Goal: Information Seeking & Learning: Learn about a topic

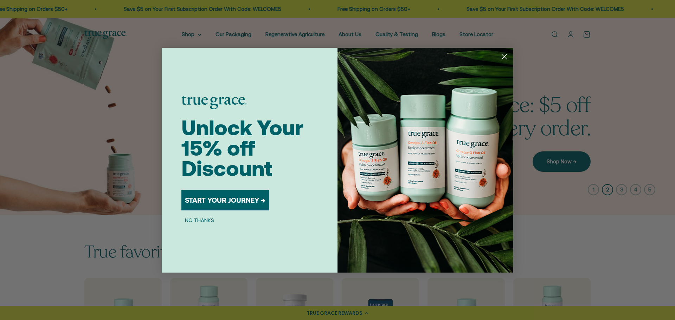
click at [500, 53] on circle "Close dialog" at bounding box center [504, 57] width 12 height 12
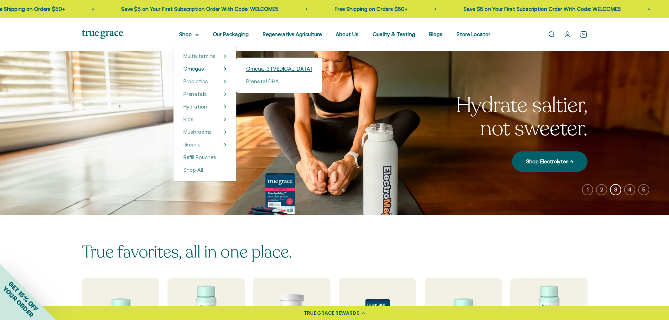
click at [258, 69] on span "Omega-3 [MEDICAL_DATA]" at bounding box center [279, 69] width 66 height 6
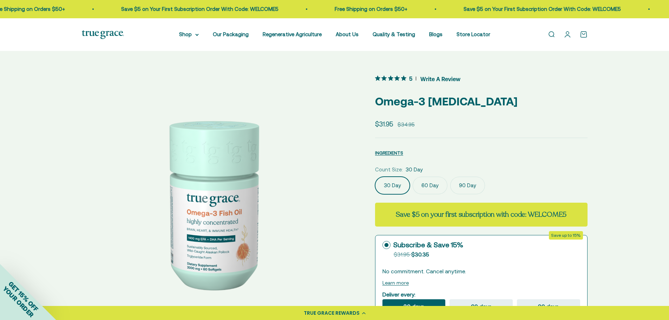
click at [224, 233] on img at bounding box center [212, 203] width 260 height 260
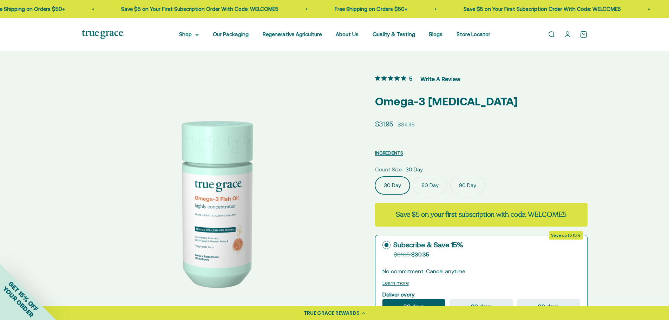
scroll to position [0, 268]
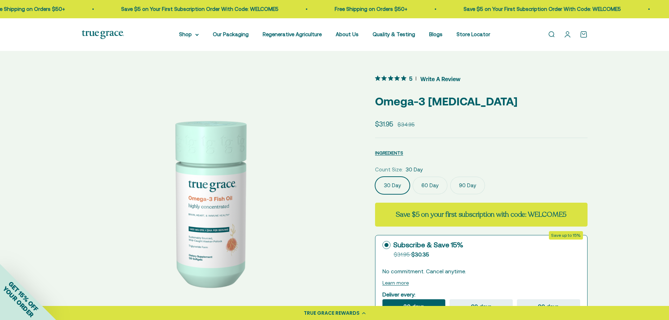
click at [436, 183] on label "60 Day" at bounding box center [430, 186] width 35 height 18
click at [375, 177] on input "60 Day" at bounding box center [375, 176] width 0 height 0
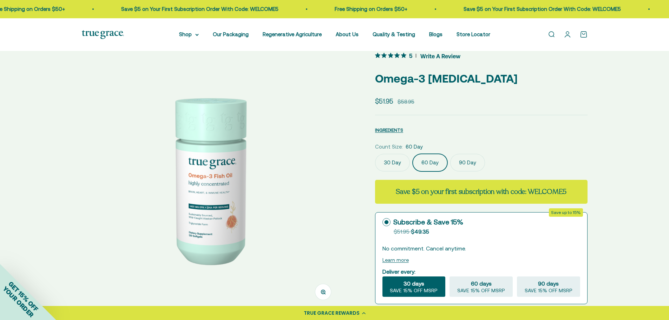
scroll to position [35, 0]
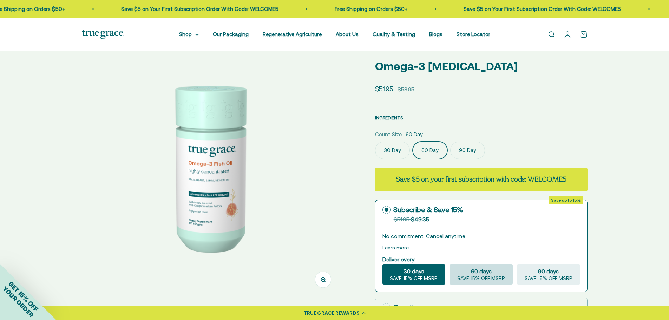
click at [483, 278] on span "SAVE 15% OFF MSRP" at bounding box center [482, 279] width 48 height 6
click at [450, 264] on input "60 days SAVE 15% OFF MSRP" at bounding box center [449, 264] width 0 height 0
radio input "true"
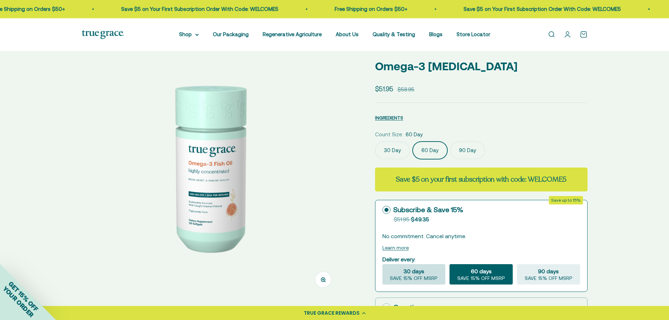
click at [426, 279] on span "SAVE 15% OFF MSRP" at bounding box center [414, 279] width 48 height 6
click at [383, 264] on input "30 days SAVE 15% OFF MSRP" at bounding box center [382, 264] width 0 height 0
radio input "true"
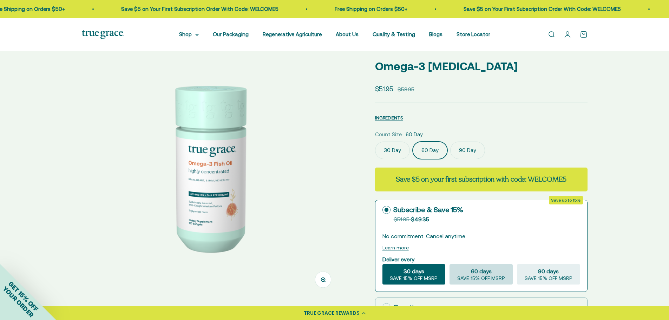
click at [479, 279] on span "SAVE 15% OFF MSRP" at bounding box center [482, 279] width 48 height 6
click at [450, 264] on input "60 days SAVE 15% OFF MSRP" at bounding box center [449, 264] width 0 height 0
radio input "true"
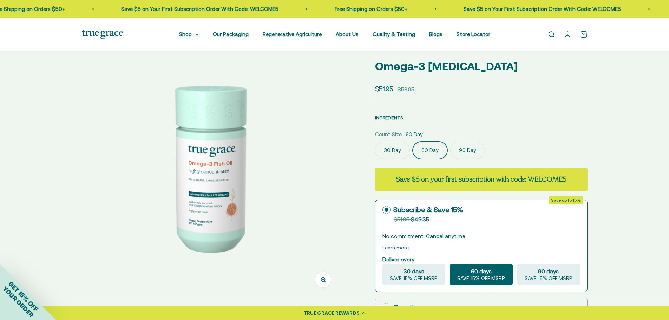
click at [570, 127] on safe-sticky "5 Write A Review Omega-3 Fish Oil Sale price $51.95 Regular price $58.95 INGRED…" at bounding box center [481, 281] width 213 height 486
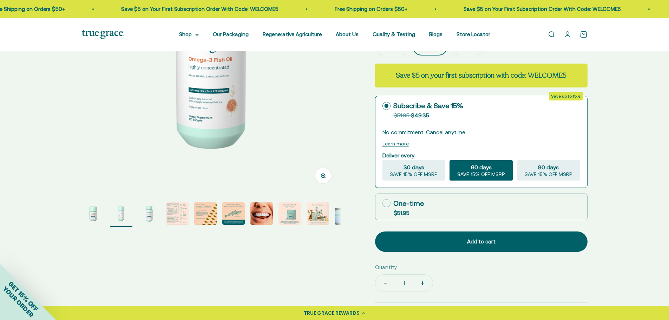
scroll to position [0, 0]
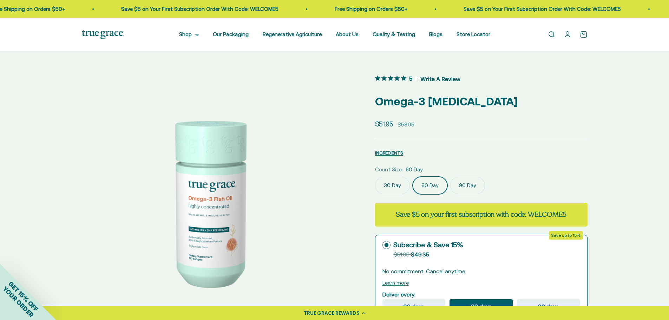
click at [195, 221] on img at bounding box center [212, 203] width 260 height 260
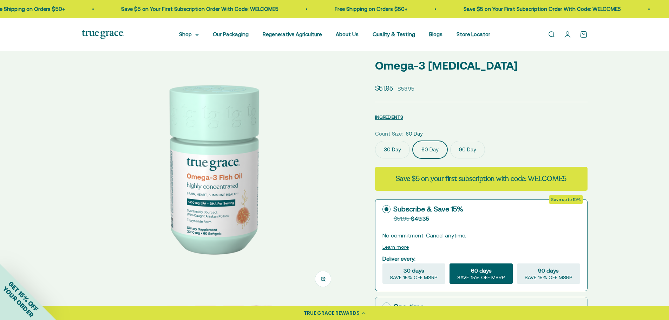
scroll to position [105, 0]
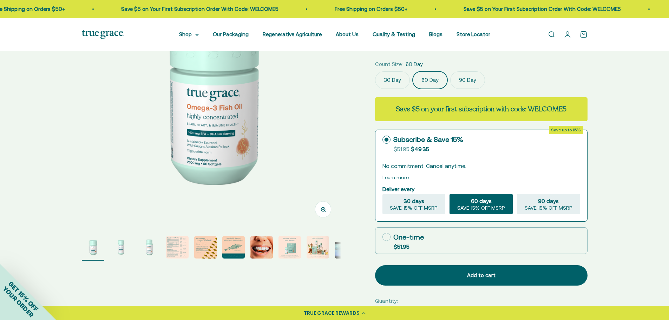
click at [117, 248] on img "Go to item 2" at bounding box center [121, 247] width 22 height 22
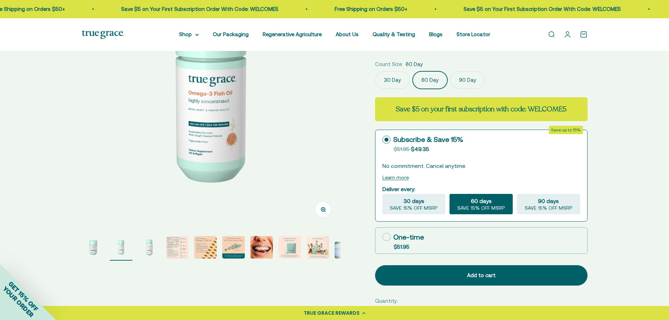
click at [145, 250] on img "Go to item 3" at bounding box center [149, 247] width 22 height 22
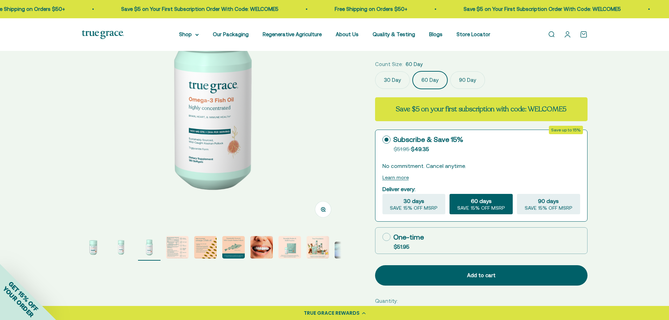
scroll to position [70, 0]
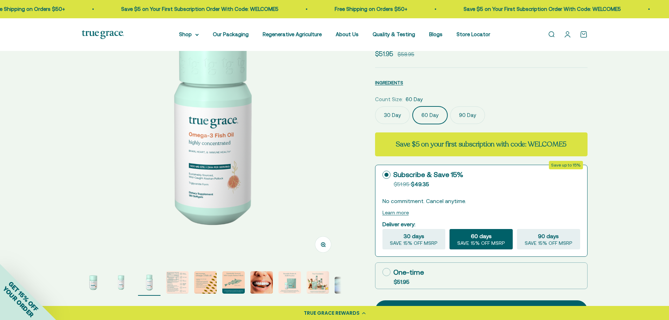
click at [168, 280] on img "Go to item 4" at bounding box center [177, 282] width 22 height 22
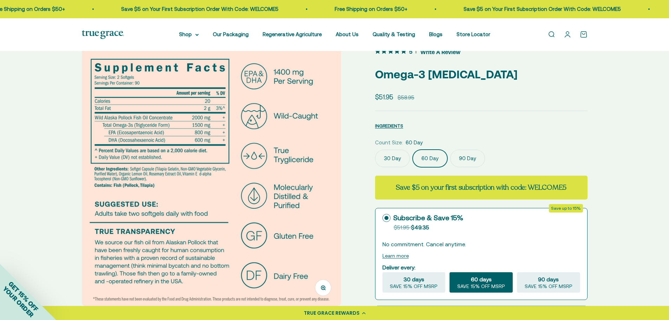
scroll to position [0, 0]
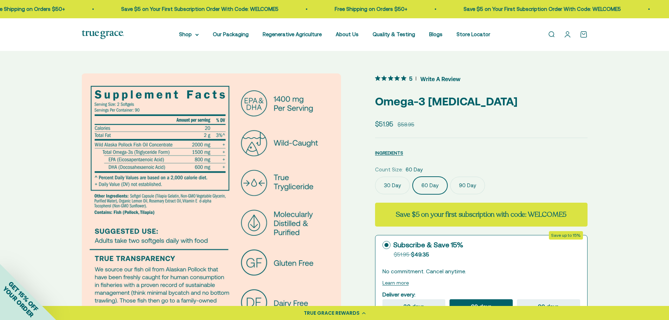
click at [386, 188] on label "30 Day" at bounding box center [392, 186] width 35 height 18
click at [375, 177] on input "30 Day" at bounding box center [375, 176] width 0 height 0
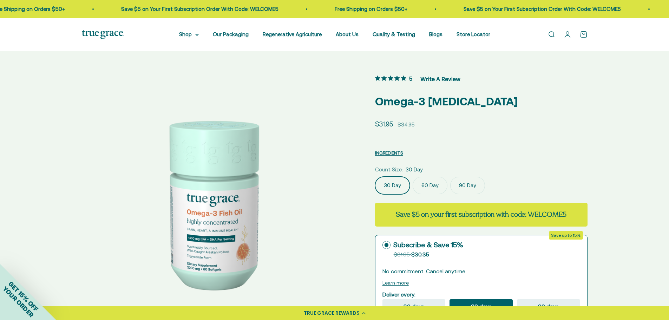
click at [439, 189] on label "60 Day" at bounding box center [430, 186] width 35 height 18
click at [375, 177] on input "60 Day" at bounding box center [375, 176] width 0 height 0
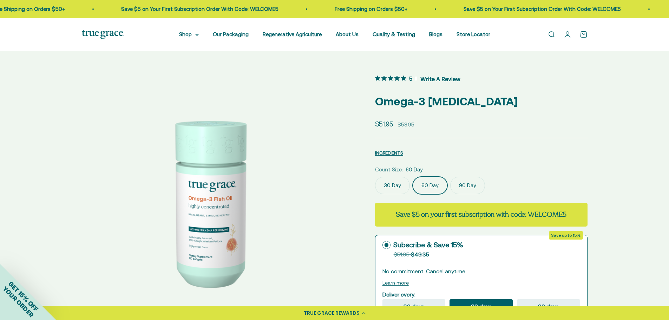
click at [542, 175] on fieldset "Count Size: 60 Day 30 Day 60 Day 90 Day" at bounding box center [481, 180] width 213 height 29
click at [400, 185] on label "30 Day" at bounding box center [392, 186] width 35 height 18
click at [375, 177] on input "30 Day" at bounding box center [375, 176] width 0 height 0
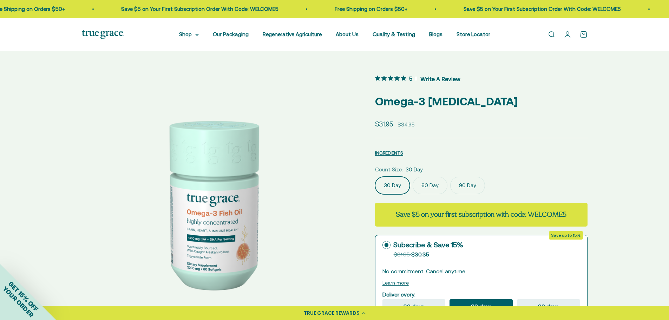
click at [444, 183] on label "60 Day" at bounding box center [430, 186] width 35 height 18
click at [375, 177] on input "60 Day" at bounding box center [375, 176] width 0 height 0
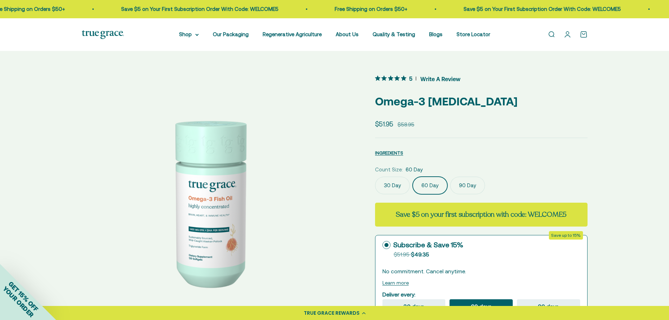
click at [518, 162] on safe-sticky "5 Write A Review Omega-3 Fish Oil Sale price $51.95 Regular price $58.95 INGRED…" at bounding box center [481, 316] width 213 height 486
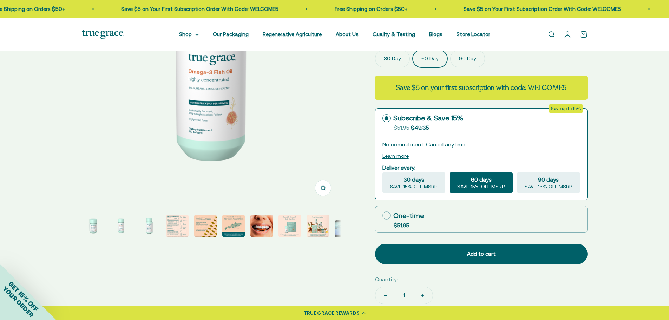
scroll to position [70, 0]
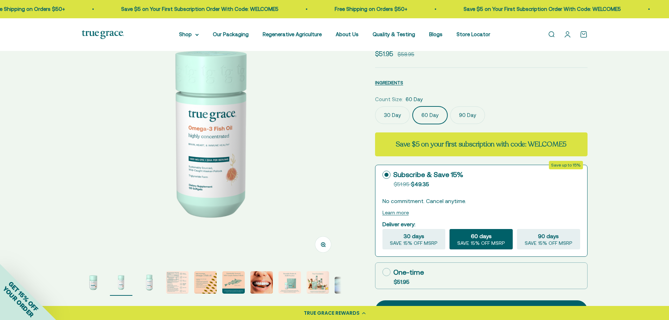
click at [228, 132] on img at bounding box center [212, 133] width 260 height 260
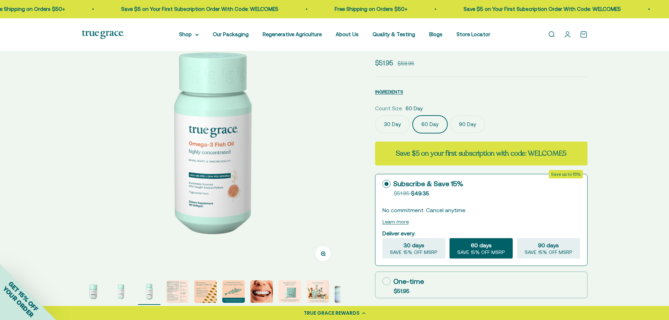
scroll to position [105, 0]
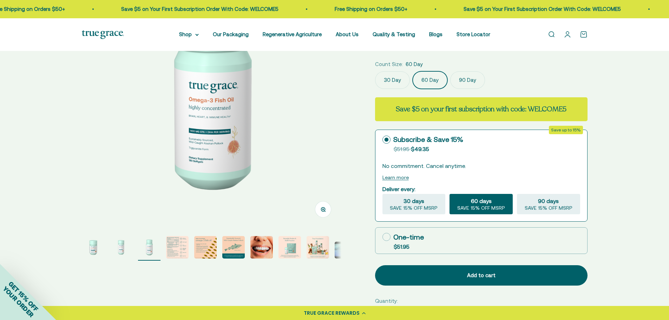
click at [166, 250] on page-dots at bounding box center [212, 248] width 260 height 25
click at [175, 249] on img "Go to item 4" at bounding box center [177, 247] width 22 height 22
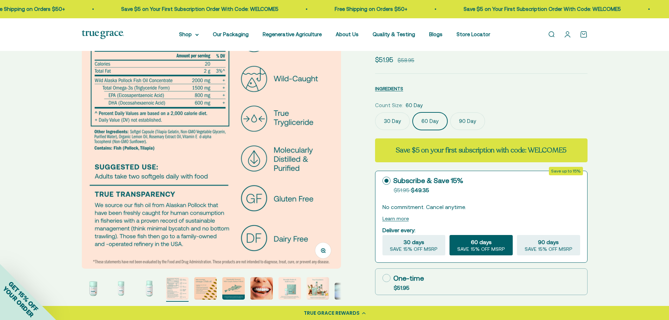
scroll to position [0, 0]
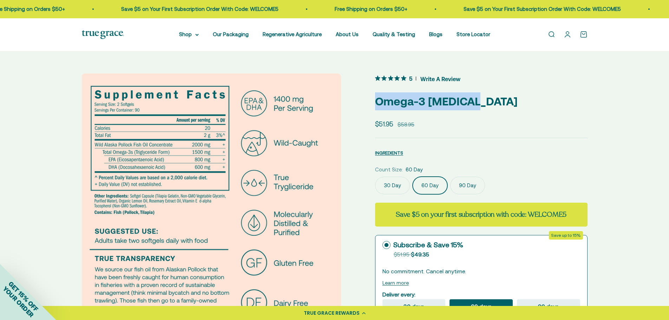
drag, startPoint x: 378, startPoint y: 103, endPoint x: 426, endPoint y: 118, distance: 50.7
click at [485, 103] on p "Omega-3 [MEDICAL_DATA]" at bounding box center [481, 101] width 213 height 18
copy p "Omega-3 [MEDICAL_DATA]"
click at [622, 167] on div "Zoom Go to item 1 Go to item 2 Go to item 3 Go to item 4 Go to item 5 Go to ite…" at bounding box center [334, 316] width 669 height 531
click at [174, 156] on img at bounding box center [212, 203] width 260 height 260
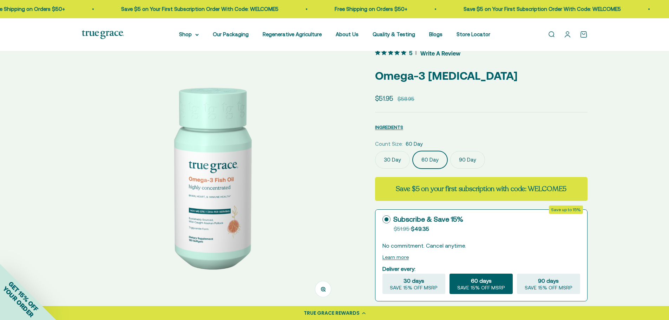
scroll to position [70, 0]
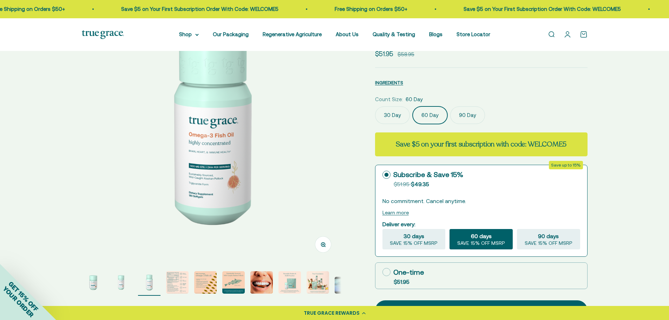
click at [234, 285] on img "Go to item 6" at bounding box center [233, 282] width 22 height 22
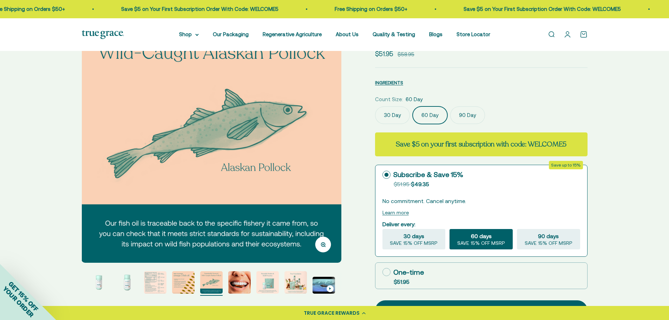
click at [177, 284] on img "Go to item 5" at bounding box center [183, 282] width 22 height 22
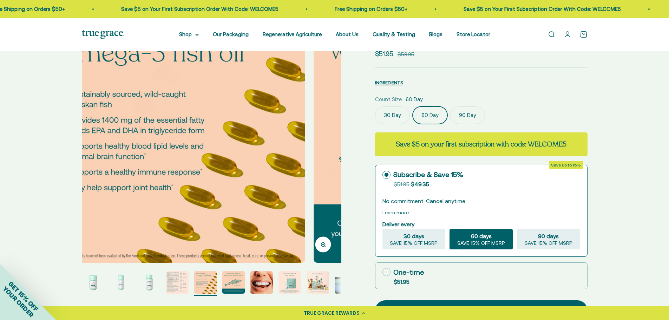
scroll to position [0, 1073]
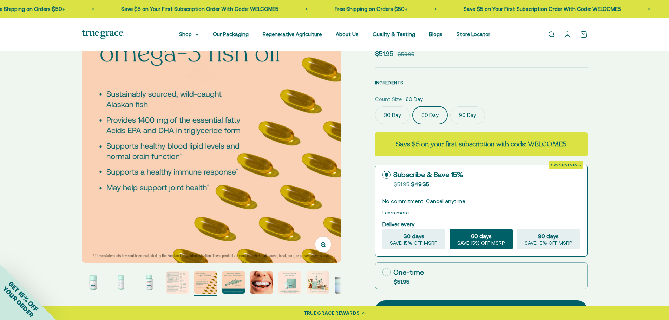
click at [159, 283] on img "Go to item 3" at bounding box center [149, 282] width 22 height 22
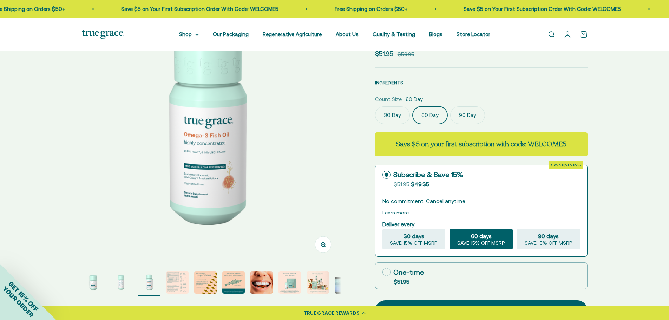
click at [176, 282] on img "Go to item 4" at bounding box center [177, 282] width 22 height 22
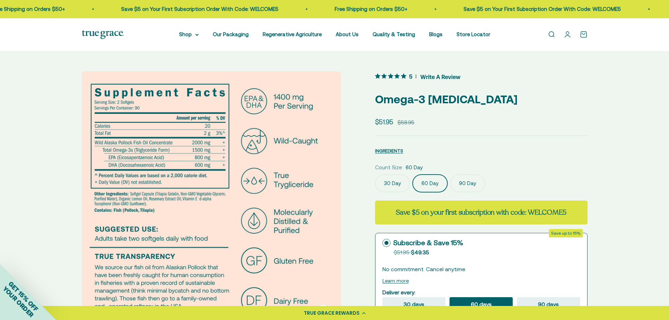
scroll to position [0, 0]
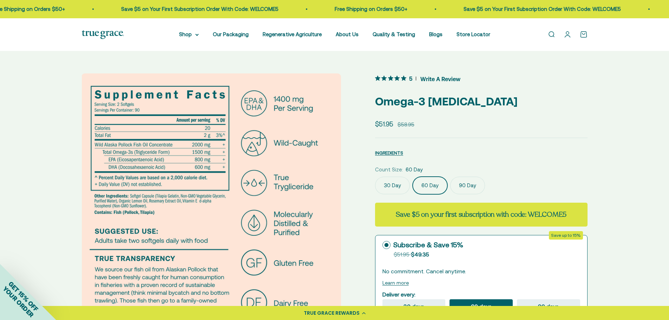
click at [562, 141] on safe-sticky "5 Write A Review Omega-3 Fish Oil Sale price $51.95 Regular price $58.95 INGRED…" at bounding box center [481, 316] width 213 height 486
drag, startPoint x: 70, startPoint y: 37, endPoint x: 4, endPoint y: 39, distance: 66.1
click at [63, 39] on div "Open navigation menu Open search Shop Multivitamins Women's Multivitamin Women'…" at bounding box center [334, 34] width 669 height 33
click at [192, 176] on img at bounding box center [212, 203] width 260 height 260
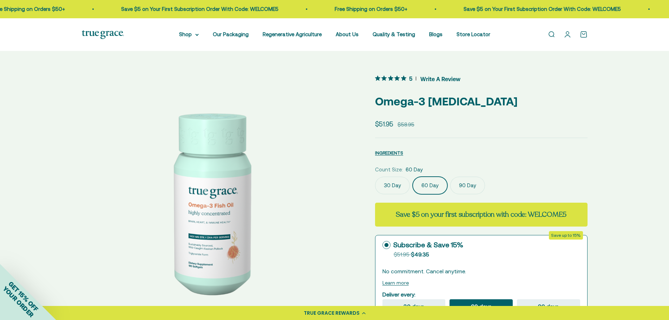
scroll to position [0, 536]
click at [325, 205] on img at bounding box center [212, 203] width 260 height 260
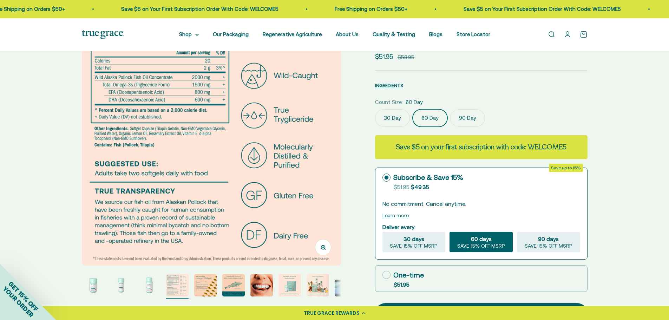
scroll to position [70, 0]
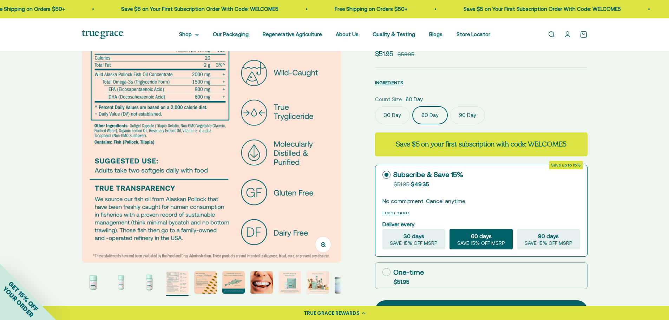
click at [636, 162] on div "Zoom Go to item 1 Go to item 2 Go to item 3 Go to item 4 Go to item 5 Go to ite…" at bounding box center [334, 246] width 669 height 531
drag, startPoint x: 567, startPoint y: 146, endPoint x: 530, endPoint y: 144, distance: 36.6
click at [530, 144] on div "Save $5 on your first subscription with code: WELCOME5" at bounding box center [481, 144] width 213 height 24
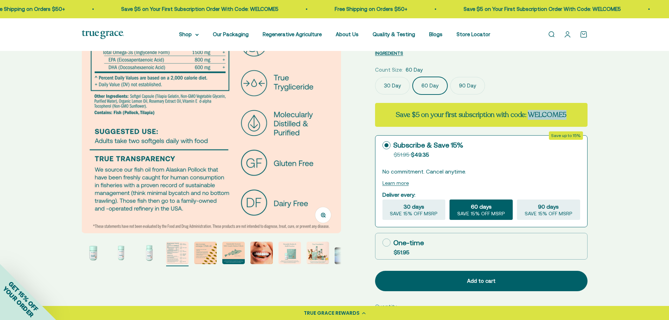
scroll to position [211, 0]
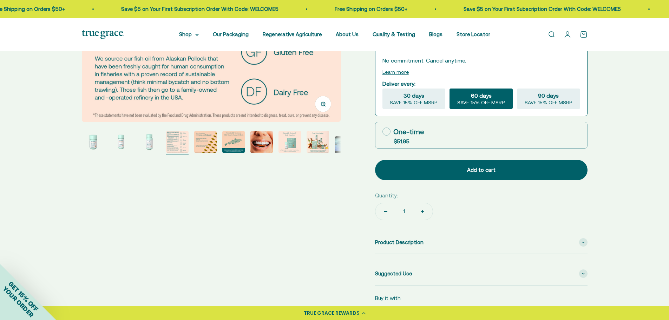
click at [110, 32] on img at bounding box center [103, 34] width 42 height 9
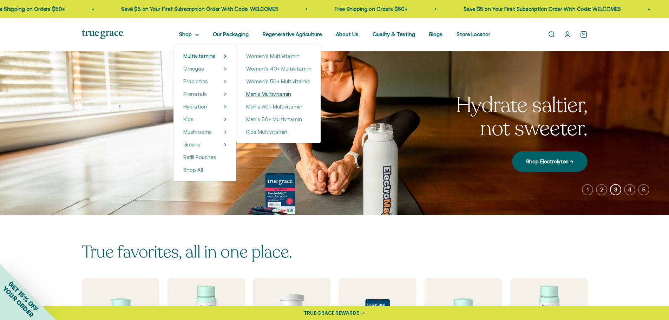
click at [280, 92] on span "Men's Multivitamin" at bounding box center [268, 94] width 45 height 6
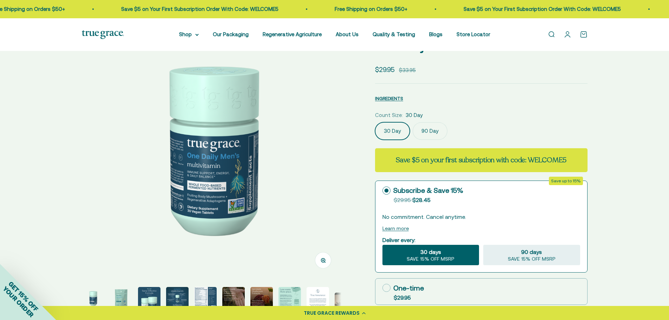
scroll to position [105, 0]
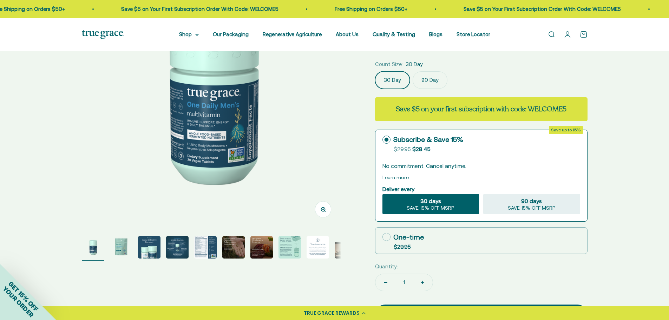
click at [163, 252] on page-dots at bounding box center [212, 248] width 260 height 25
click at [182, 253] on img "Go to item 4" at bounding box center [177, 247] width 22 height 22
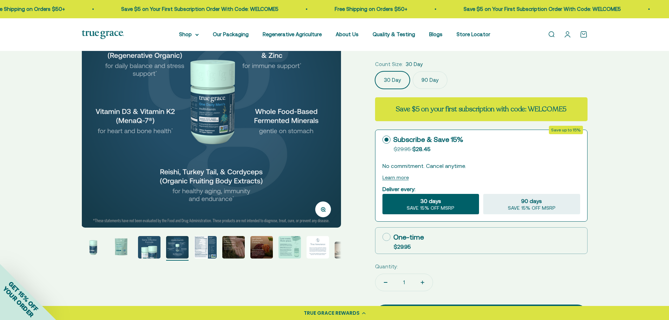
click at [205, 252] on img "Go to item 5" at bounding box center [205, 247] width 22 height 22
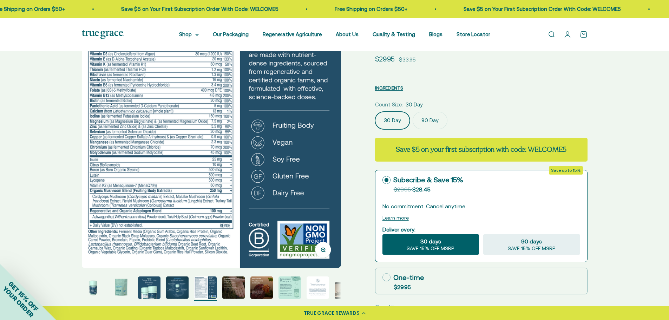
scroll to position [70, 0]
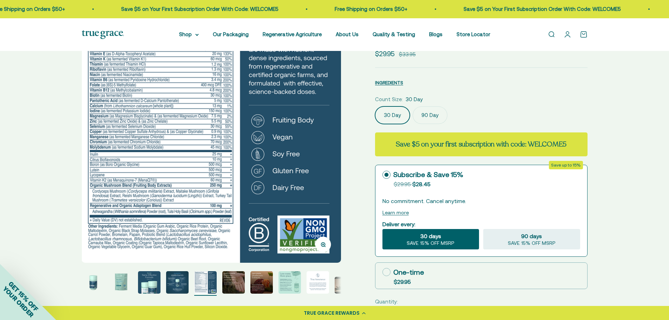
click at [238, 285] on img "Go to item 6" at bounding box center [233, 282] width 22 height 22
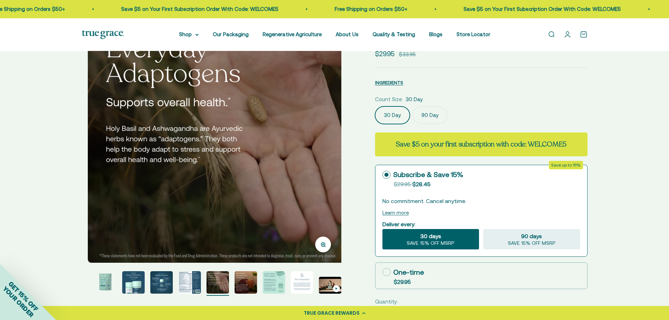
scroll to position [0, 1341]
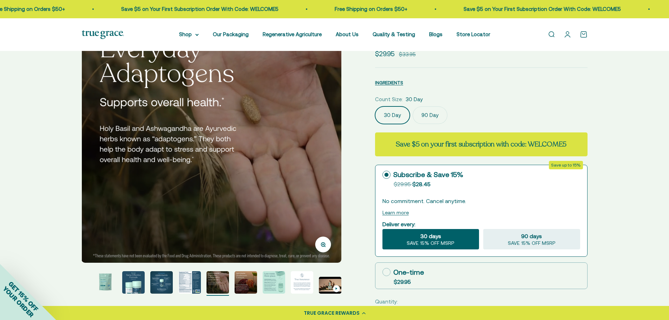
click at [266, 279] on img "Go to item 8" at bounding box center [274, 282] width 22 height 22
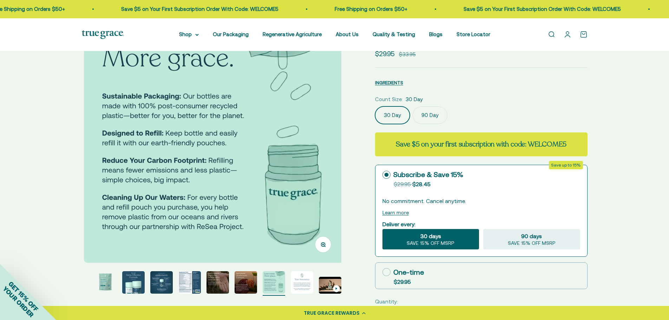
scroll to position [0, 1877]
click at [299, 277] on img "Go to item 9" at bounding box center [302, 282] width 22 height 22
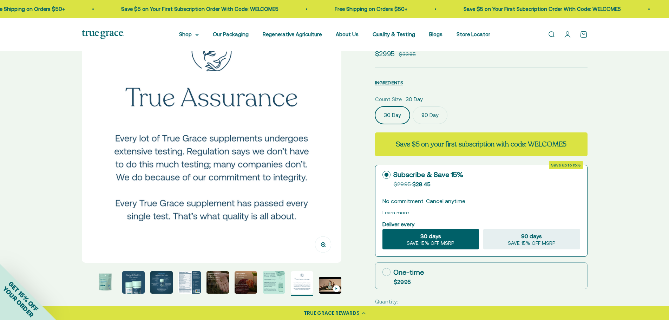
scroll to position [0, 2146]
click at [225, 284] on img "Go to item 6" at bounding box center [218, 282] width 22 height 22
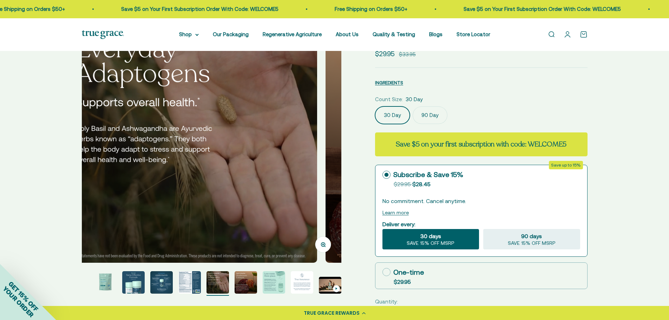
scroll to position [0, 1341]
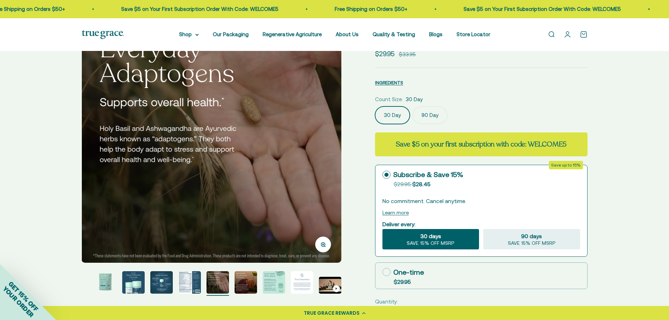
click at [190, 285] on img "Go to item 5" at bounding box center [190, 282] width 22 height 22
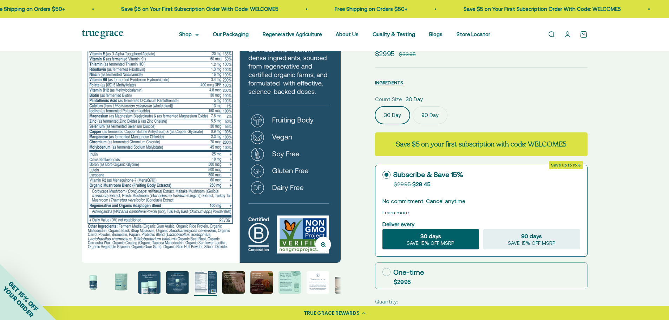
scroll to position [0, 1073]
click at [165, 286] on page-dots at bounding box center [212, 283] width 260 height 25
click at [159, 282] on img "Go to item 3" at bounding box center [149, 282] width 22 height 22
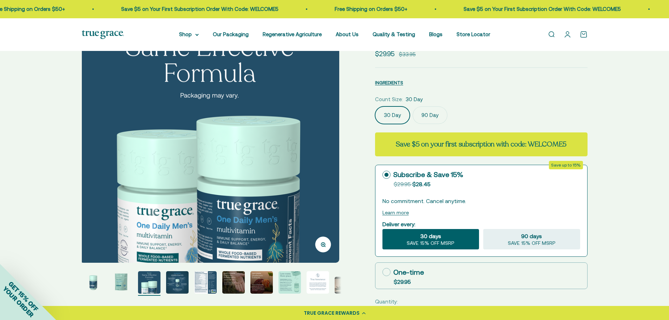
scroll to position [0, 536]
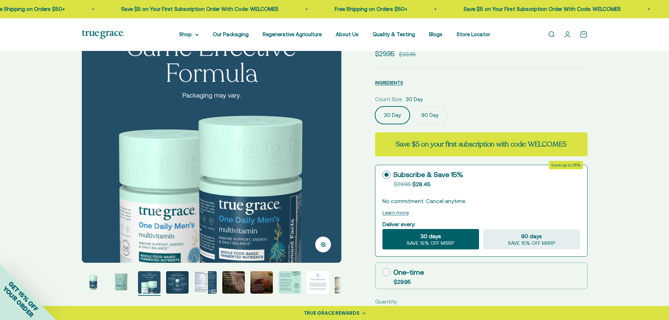
click at [132, 284] on page-dots at bounding box center [212, 283] width 260 height 25
click at [119, 287] on img "Go to item 2" at bounding box center [121, 282] width 22 height 22
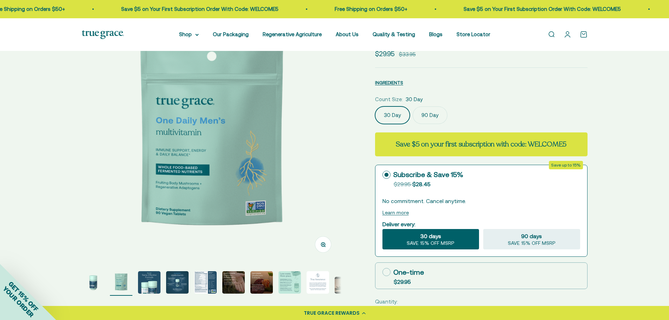
click at [143, 285] on img "Go to item 3" at bounding box center [149, 282] width 22 height 22
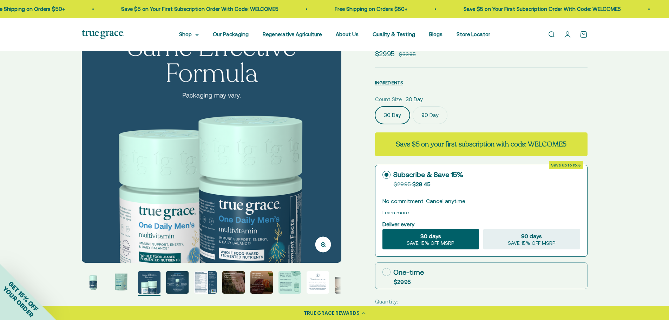
click at [161, 281] on page-dots at bounding box center [212, 283] width 260 height 25
click at [173, 284] on img "Go to item 4" at bounding box center [177, 282] width 22 height 22
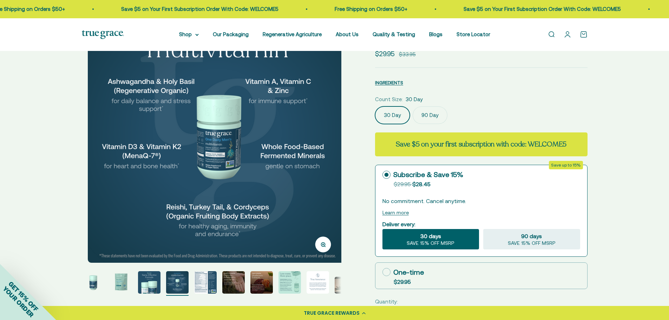
click at [201, 283] on img "Go to item 5" at bounding box center [205, 282] width 22 height 22
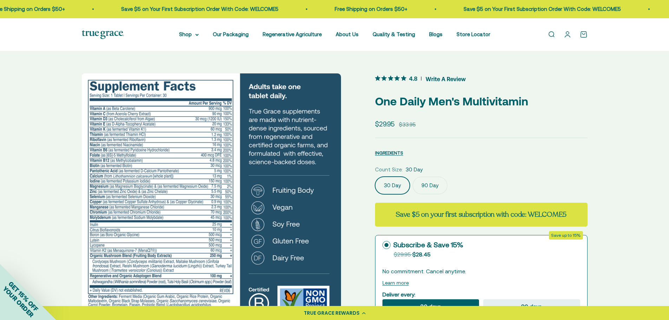
scroll to position [0, 1073]
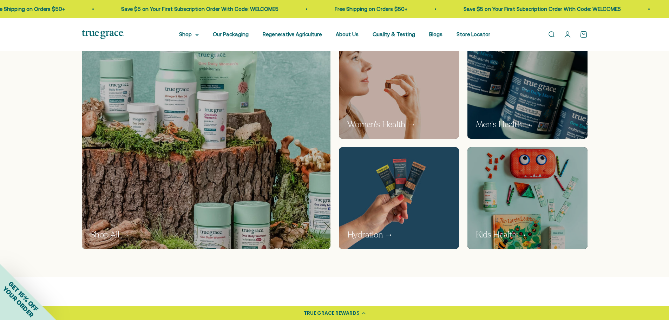
scroll to position [387, 0]
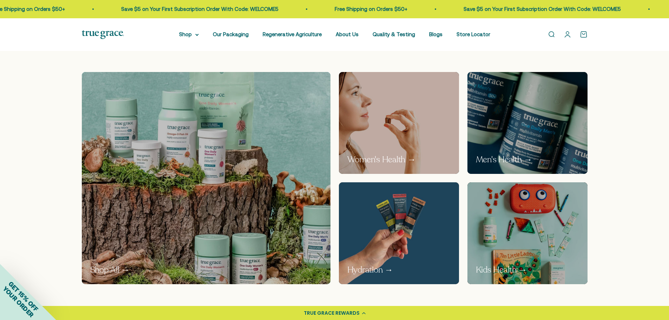
click at [588, 114] on img at bounding box center [528, 123] width 128 height 108
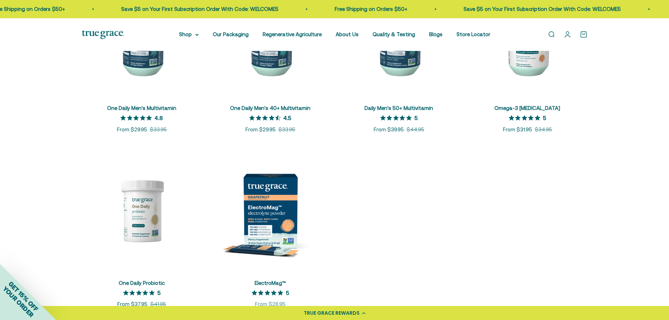
scroll to position [176, 0]
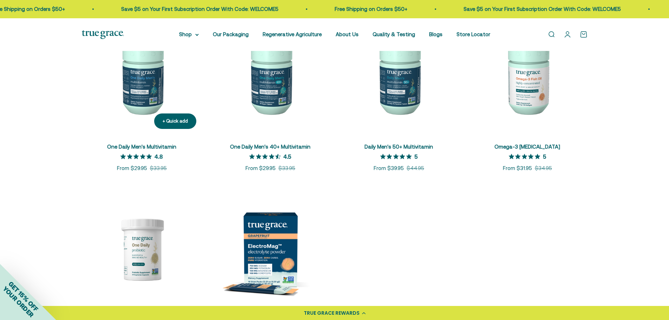
click at [140, 89] on img at bounding box center [142, 74] width 120 height 120
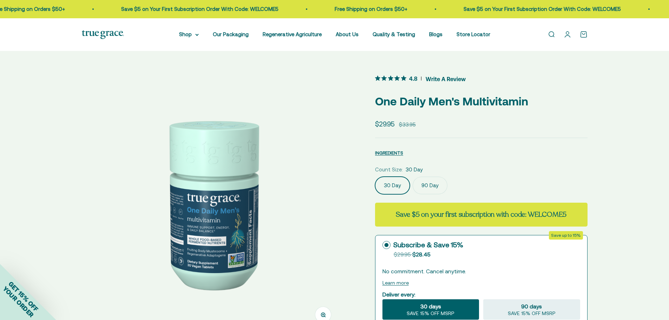
click at [403, 77] on icon "4.8 out 5 stars rating in total 6 reviews. Jump to reviews." at bounding box center [403, 78] width 5 height 5
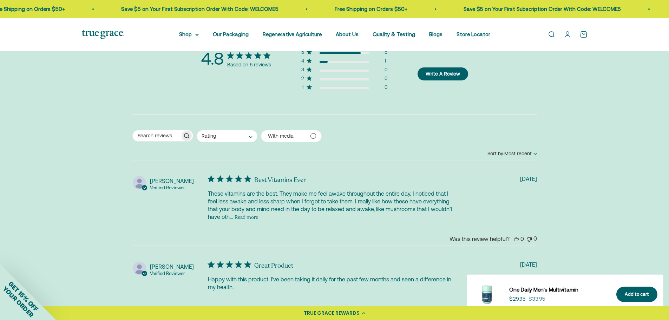
scroll to position [1463, 0]
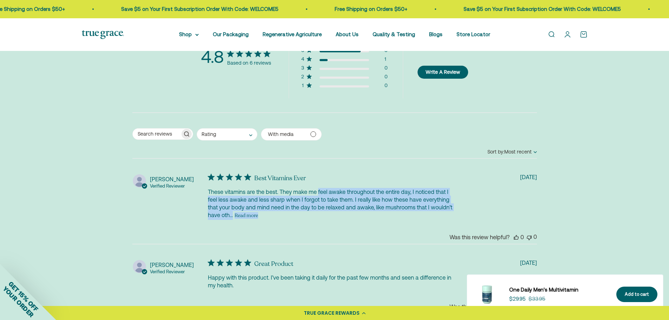
drag, startPoint x: 318, startPoint y: 191, endPoint x: 319, endPoint y: 218, distance: 27.1
click at [319, 218] on div "These vitamins are the best. They make me feel awake throughout the entire day,…" at bounding box center [331, 204] width 247 height 32
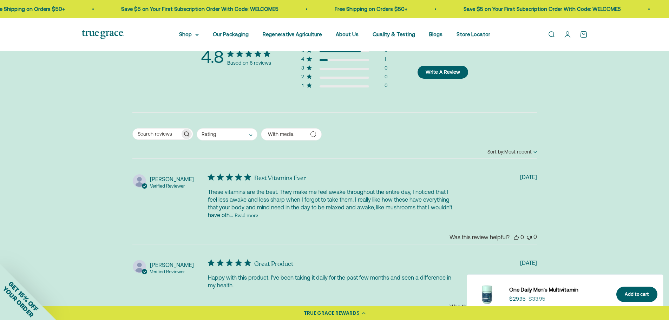
click at [319, 218] on div "These vitamins are the best. They make me feel awake throughout the entire day,…" at bounding box center [331, 204] width 247 height 32
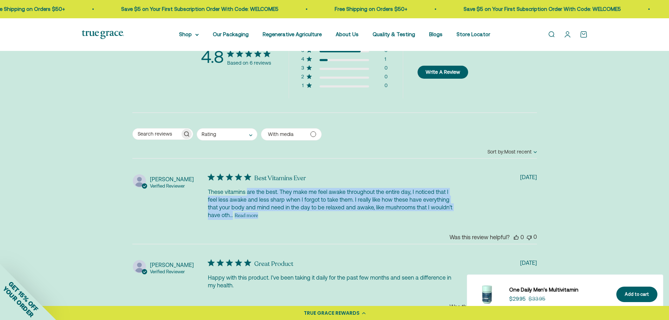
drag, startPoint x: 319, startPoint y: 218, endPoint x: 247, endPoint y: 192, distance: 76.1
click at [247, 192] on div "These vitamins are the best. They make me feel awake throughout the entire day,…" at bounding box center [331, 204] width 247 height 32
click at [0, 0] on p "These vitamins are the best. They make me feel awake throughout the entire day,…" at bounding box center [0, 0] width 0 height 0
drag, startPoint x: 266, startPoint y: 187, endPoint x: 284, endPoint y: 216, distance: 34.4
click at [284, 216] on div "Best Vitamins Ever These vitamins are the best. They make me feel awake through…" at bounding box center [335, 197] width 264 height 46
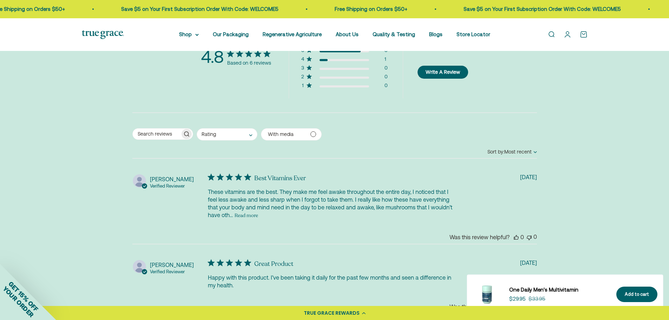
click at [284, 216] on div "These vitamins are the best. They make me feel awake throughout the entire day,…" at bounding box center [331, 204] width 247 height 32
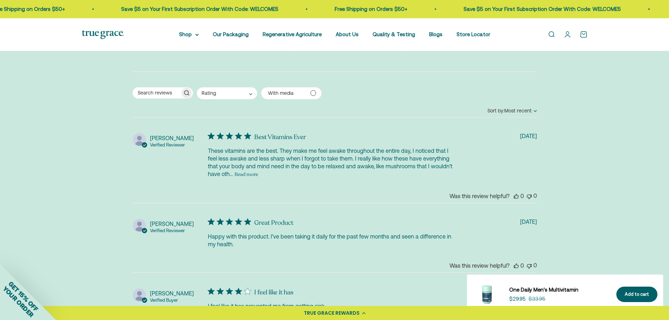
scroll to position [1534, 0]
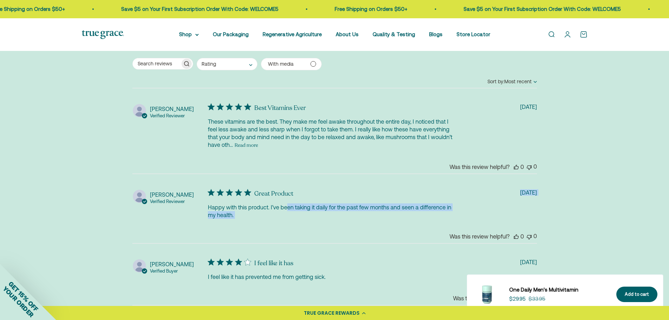
drag, startPoint x: 287, startPoint y: 210, endPoint x: 288, endPoint y: 222, distance: 11.7
click at [288, 222] on div "Abstract user icon Matt Verified Reviewer Best Vitamins Ever These vitamins are…" at bounding box center [334, 299] width 405 height 418
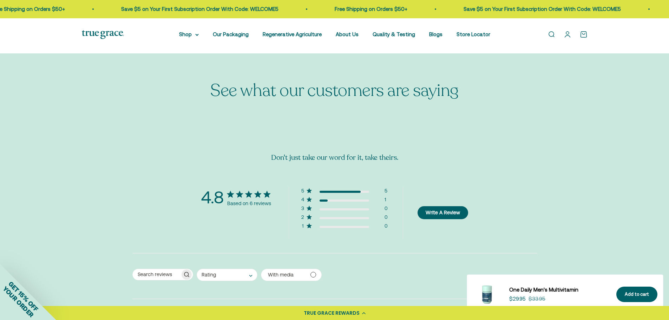
scroll to position [1112, 0]
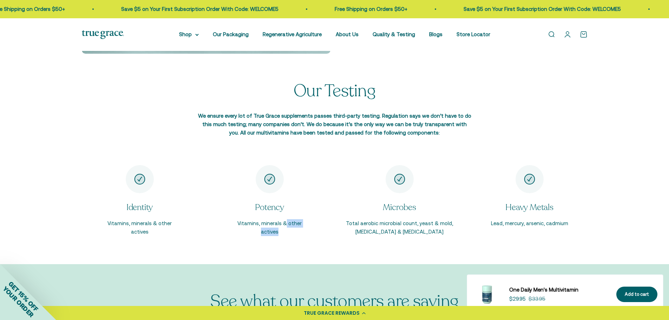
drag, startPoint x: 287, startPoint y: 223, endPoint x: 293, endPoint y: 241, distance: 18.8
click at [293, 241] on div "Identity Vitamins, minerals & other actives Potency Vitamins, minerals & other …" at bounding box center [334, 214] width 669 height 99
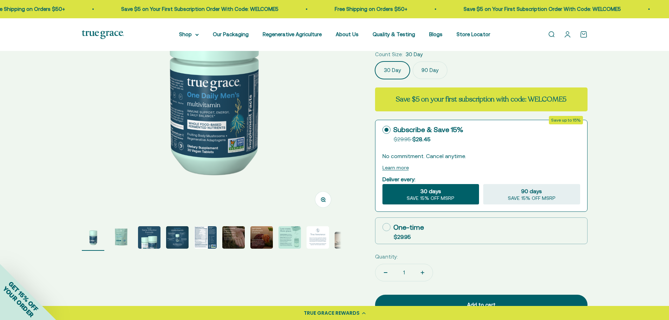
scroll to position [22, 0]
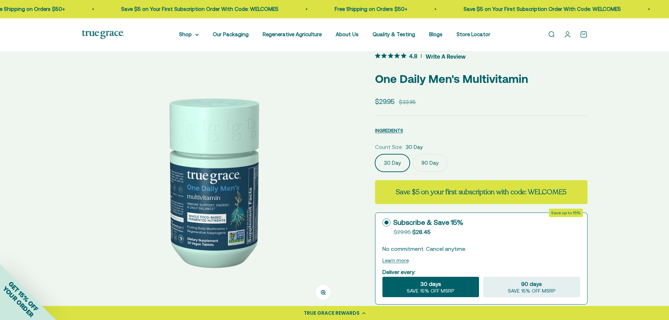
click at [204, 223] on img at bounding box center [212, 181] width 260 height 260
click at [224, 188] on img at bounding box center [212, 181] width 260 height 260
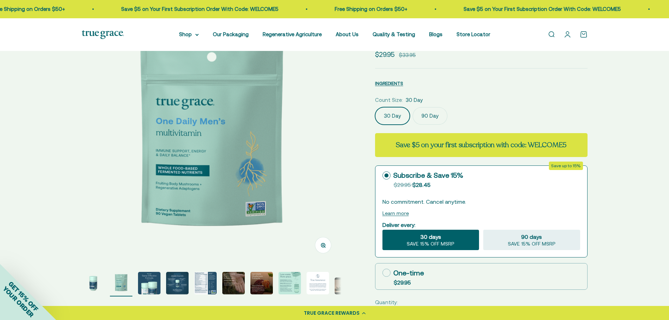
scroll to position [58, 0]
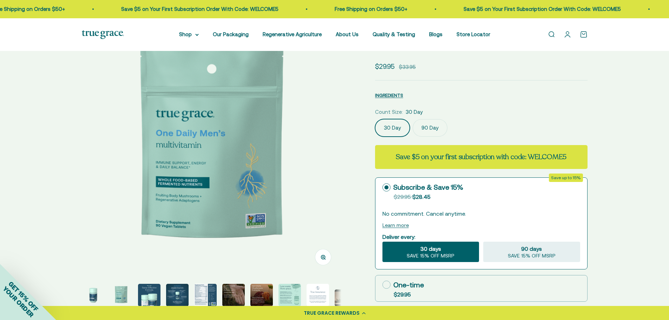
click at [207, 297] on img "Go to item 5" at bounding box center [205, 295] width 22 height 22
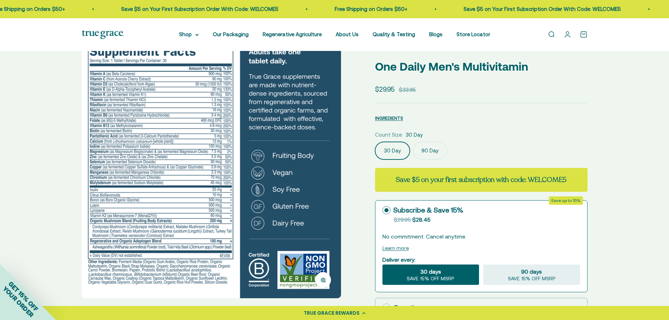
scroll to position [22, 0]
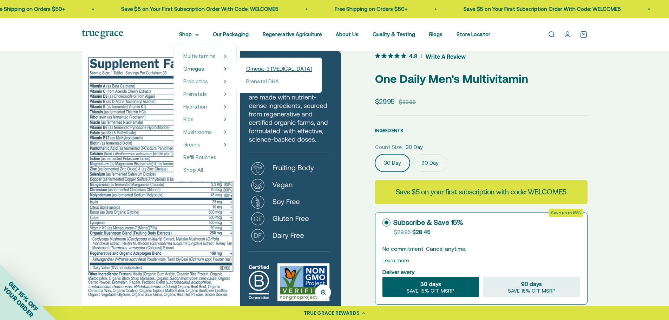
click at [263, 70] on span "Omega-3 [MEDICAL_DATA]" at bounding box center [279, 69] width 66 height 6
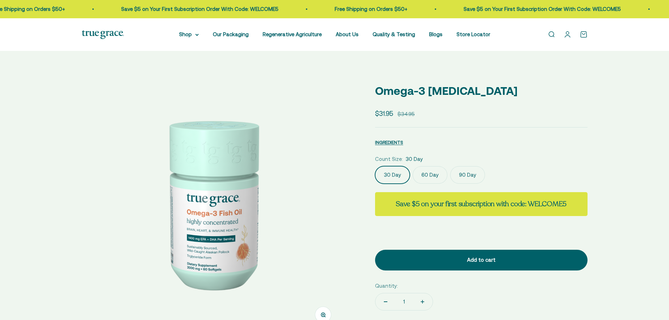
click at [430, 175] on label "60 Day" at bounding box center [430, 175] width 35 height 18
click at [375, 166] on input "60 Day" at bounding box center [375, 166] width 0 height 0
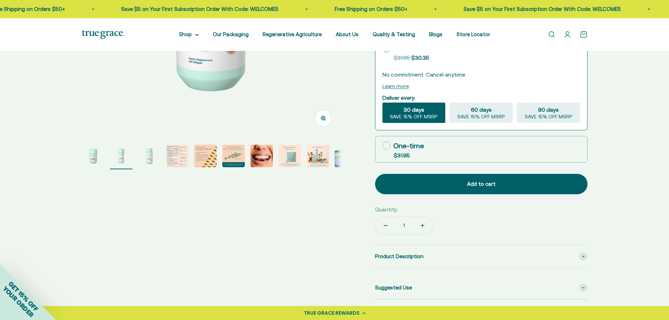
scroll to position [281, 0]
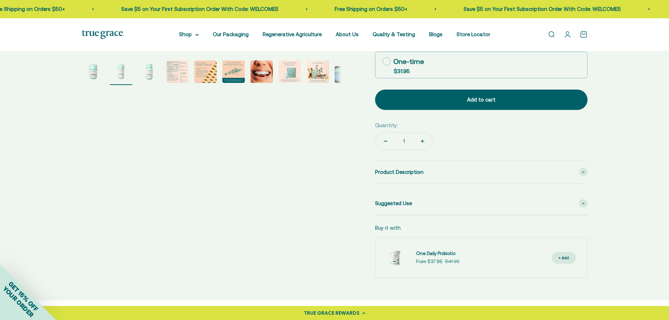
click at [292, 69] on img "Go to item 8" at bounding box center [290, 71] width 22 height 22
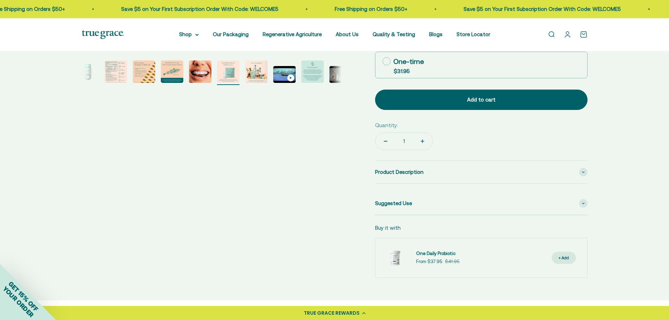
scroll to position [0, 72]
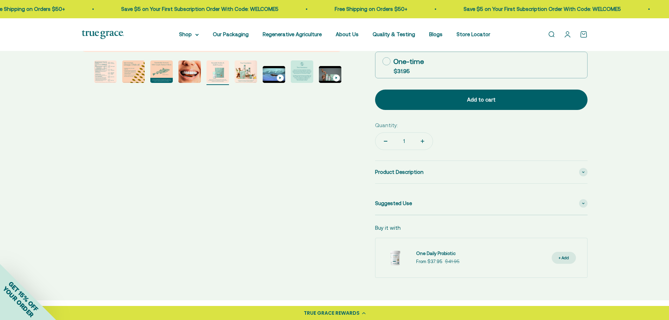
click at [317, 73] on page-dots at bounding box center [212, 72] width 260 height 25
click at [328, 75] on img "Go to item 12" at bounding box center [330, 74] width 22 height 17
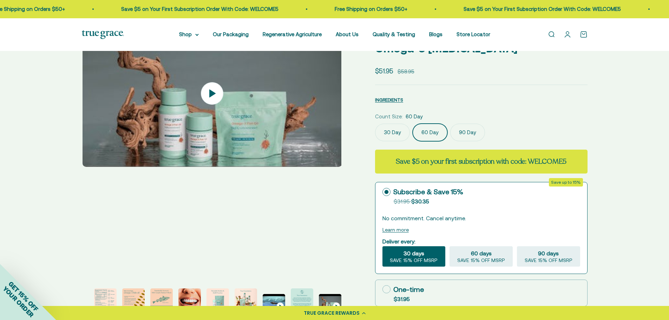
scroll to position [0, 2950]
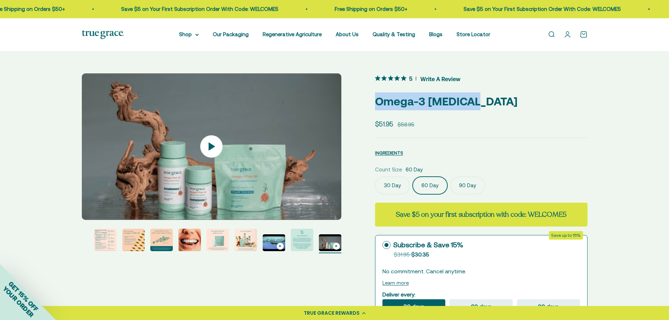
drag, startPoint x: 469, startPoint y: 102, endPoint x: 368, endPoint y: 100, distance: 101.2
click at [368, 100] on div "Zoom Go to item 1 Go to item 2 Go to item 3 Go to item 4 Go to item 5 Go to ite…" at bounding box center [335, 316] width 506 height 486
copy p "Omega-3 [MEDICAL_DATA]"
drag, startPoint x: 67, startPoint y: 44, endPoint x: 78, endPoint y: 33, distance: 15.4
click at [67, 43] on div "Open navigation menu Open search Shop Multivitamins Women's Multivitamin Women'…" at bounding box center [334, 34] width 669 height 33
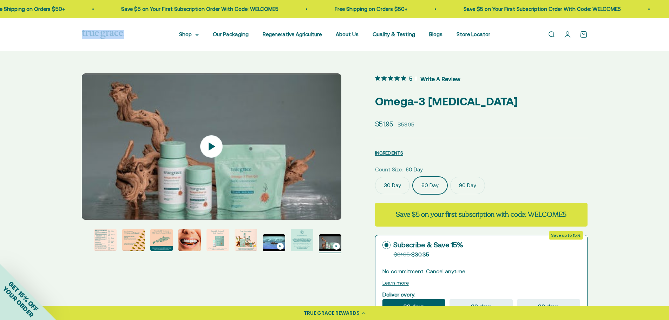
drag, startPoint x: 73, startPoint y: 31, endPoint x: 125, endPoint y: 36, distance: 52.2
click at [125, 36] on div "Open navigation menu Open search Shop Multivitamins Women's Multivitamin Women'…" at bounding box center [334, 34] width 669 height 33
copy span "True Grace"
click at [104, 58] on div "Zoom Go to item 1 Go to item 2 Go to item 3 Go to item 4 Go to item 5 Go to ite…" at bounding box center [334, 316] width 669 height 531
drag, startPoint x: 377, startPoint y: 101, endPoint x: 466, endPoint y: 101, distance: 88.9
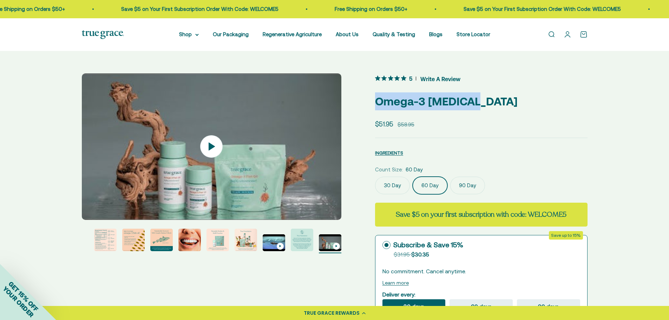
click at [466, 101] on p "Omega-3 [MEDICAL_DATA]" at bounding box center [481, 101] width 213 height 18
copy p "Omega-3 [MEDICAL_DATA]"
click at [297, 240] on img "Go to item 11" at bounding box center [302, 240] width 22 height 22
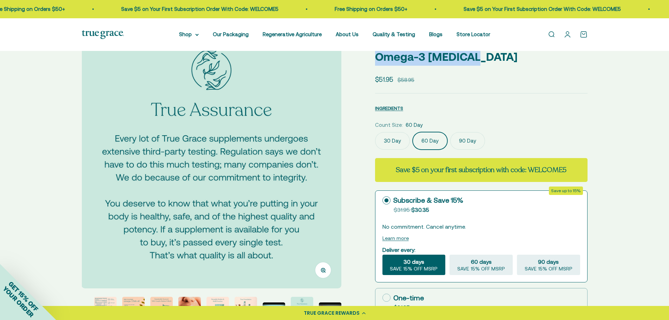
scroll to position [105, 0]
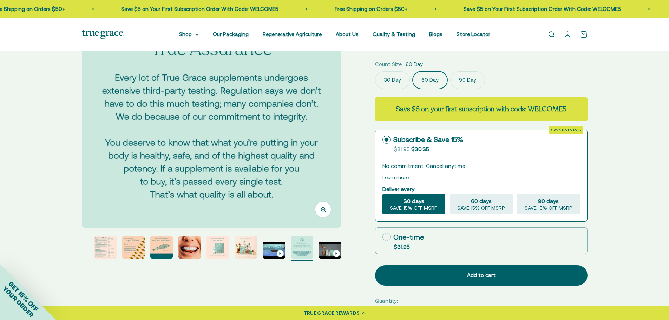
click at [92, 250] on page-dots at bounding box center [212, 248] width 260 height 25
click at [110, 251] on img "Go to item 4" at bounding box center [105, 247] width 22 height 22
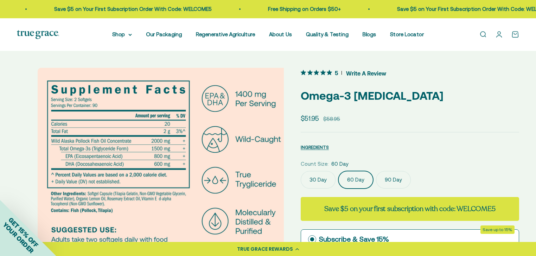
scroll to position [0, 825]
